Goal: Check status: Check status

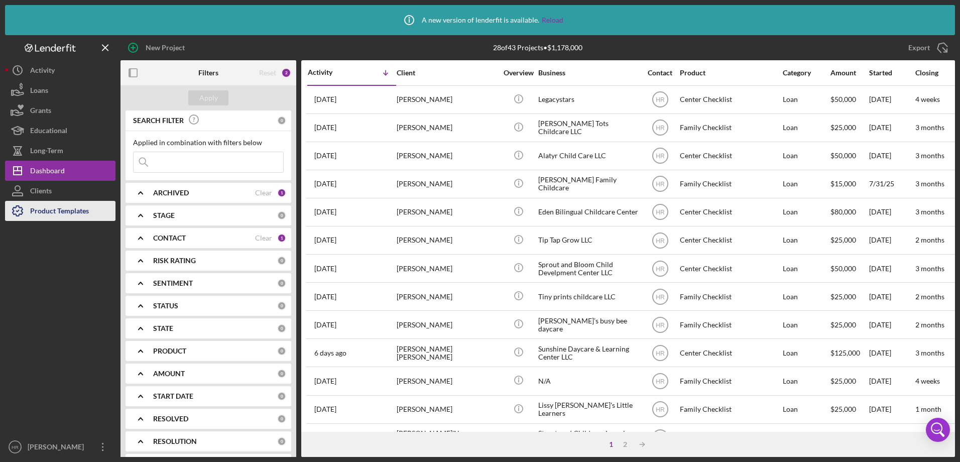
click at [31, 220] on div "Product Templates" at bounding box center [59, 212] width 59 height 23
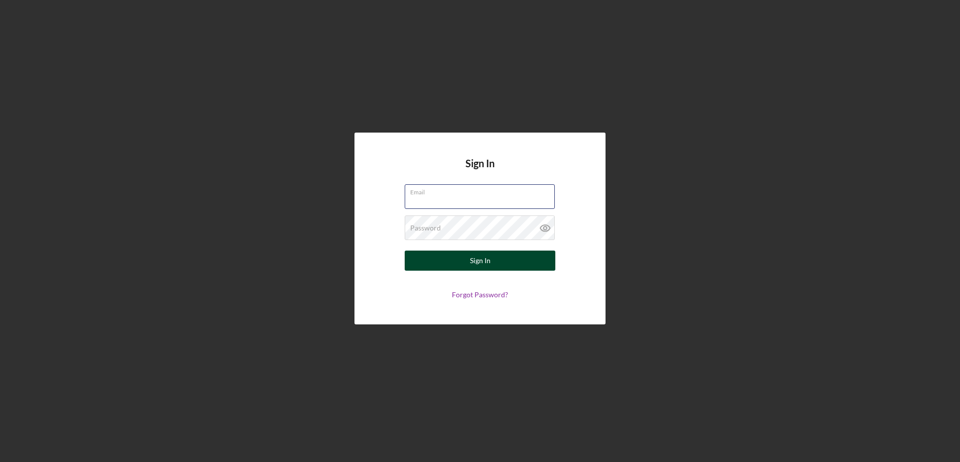
type input "[EMAIL_ADDRESS][DOMAIN_NAME]"
click at [462, 254] on button "Sign In" at bounding box center [480, 261] width 151 height 20
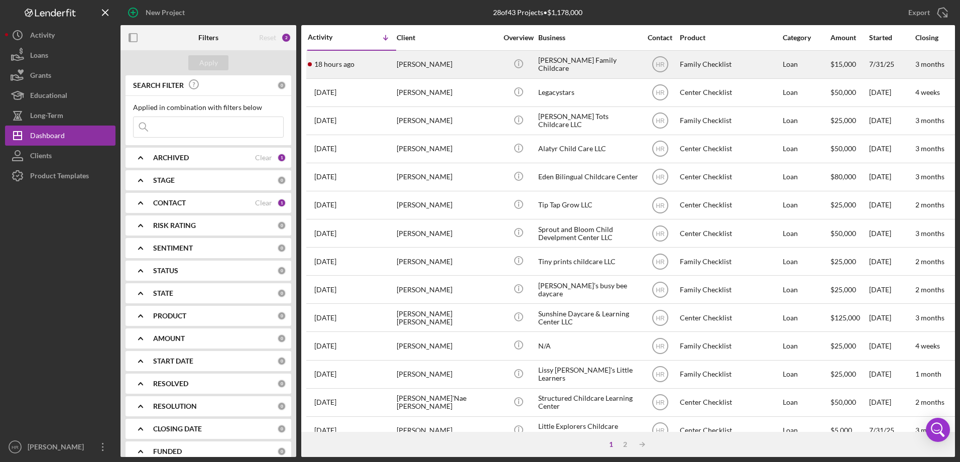
click at [404, 55] on div "[PERSON_NAME]" at bounding box center [447, 64] width 100 height 27
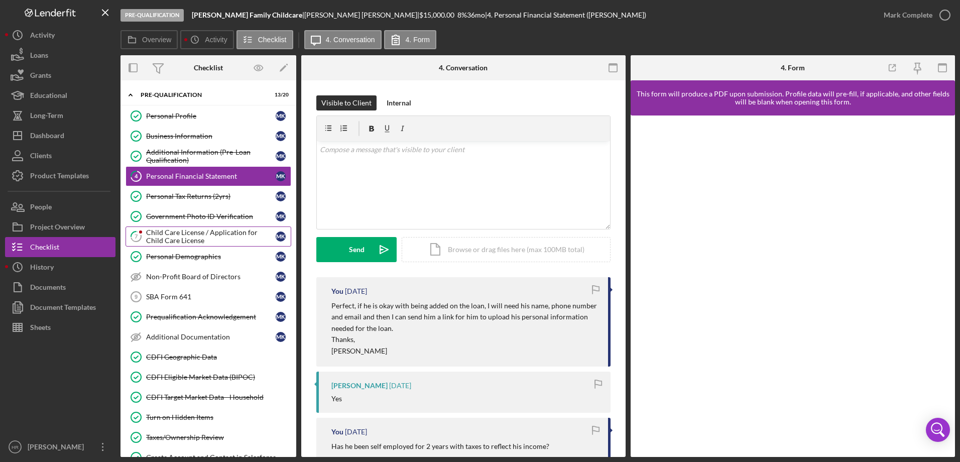
click at [211, 230] on div "Child Care License / Application for Child Care License" at bounding box center [211, 236] width 130 height 16
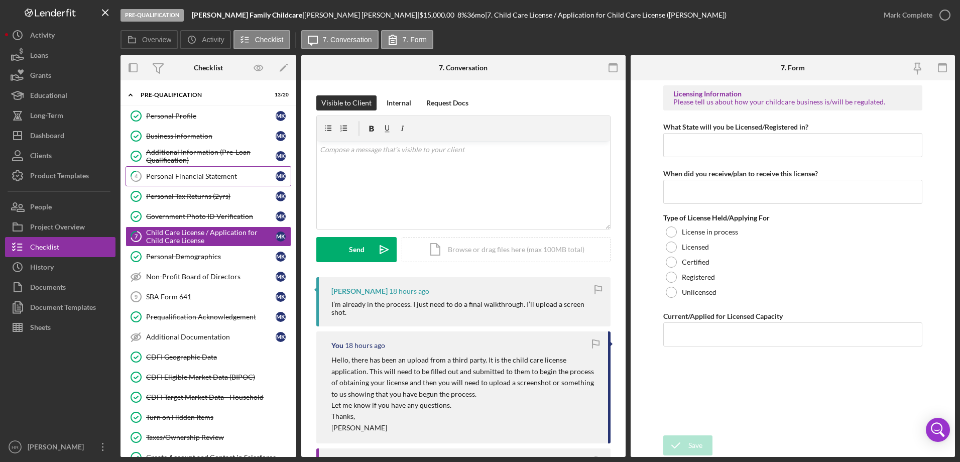
click at [215, 172] on div "Personal Financial Statement" at bounding box center [211, 176] width 130 height 8
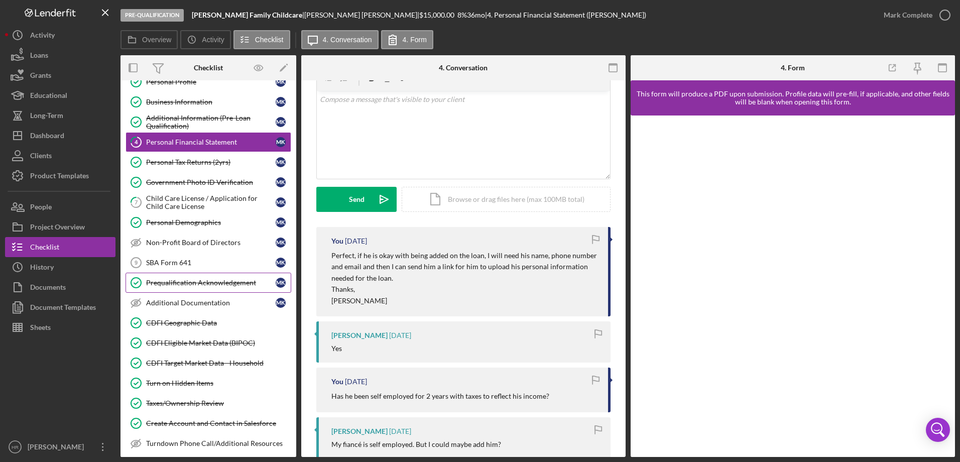
scroll to position [50, 0]
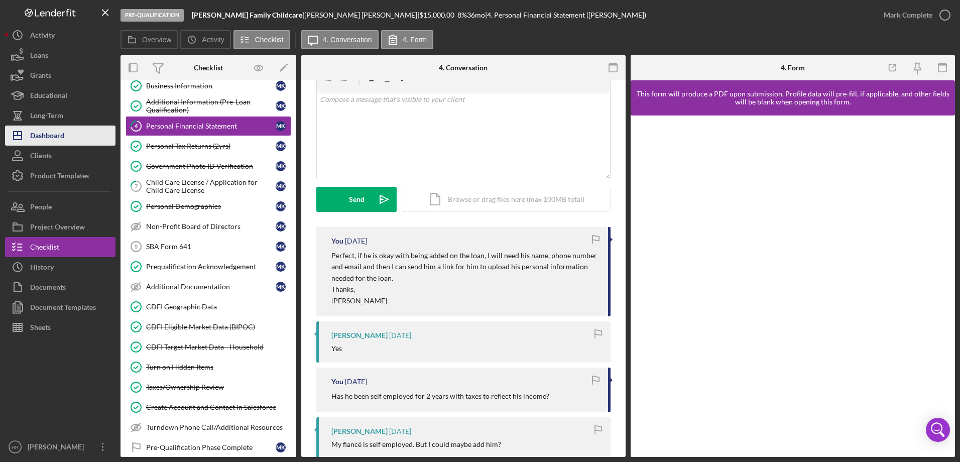
click at [49, 136] on div "Dashboard" at bounding box center [47, 137] width 34 height 23
